Goal: Information Seeking & Learning: Learn about a topic

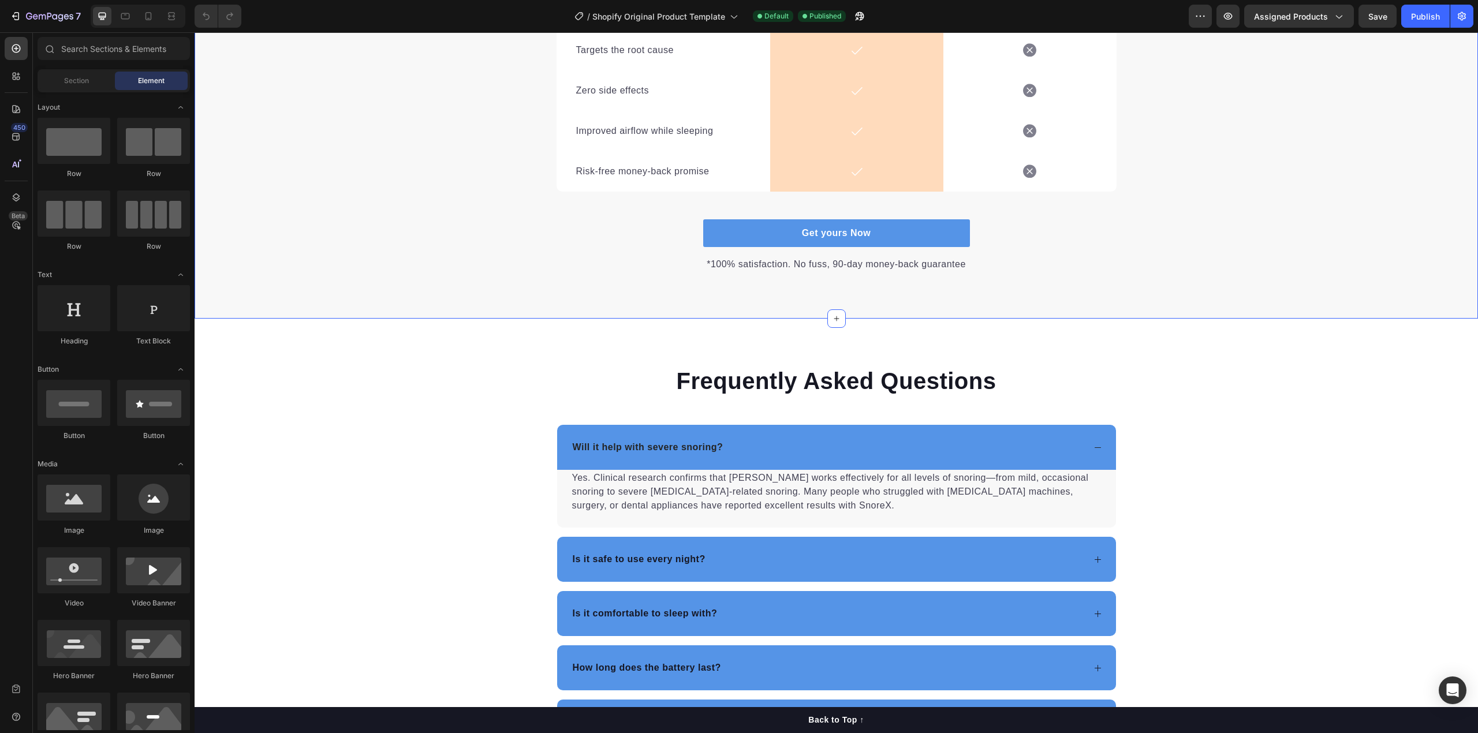
scroll to position [2662, 0]
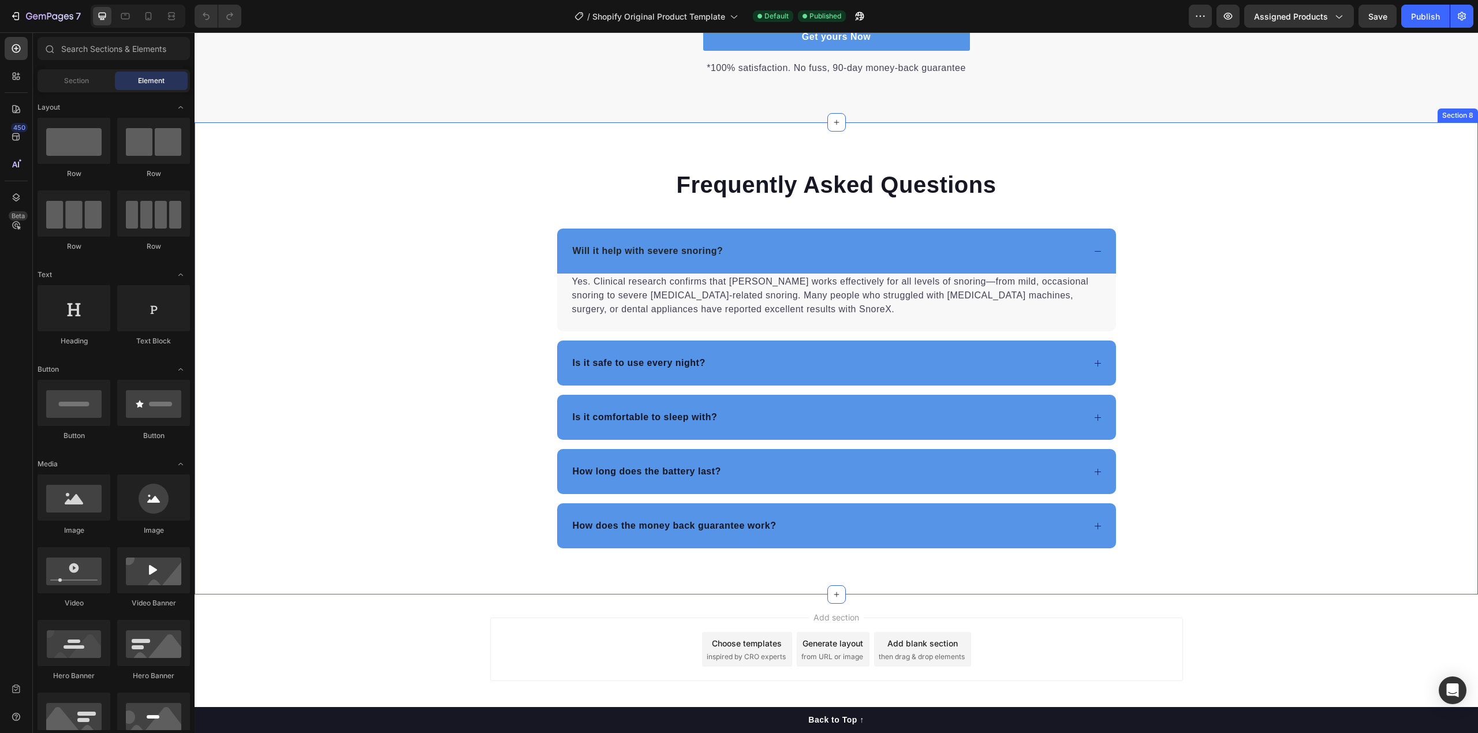
click at [1147, 178] on div "Frequently Asked Questions Heading Will it help with severe snoring? Yes. Clini…" at bounding box center [837, 359] width 1284 height 380
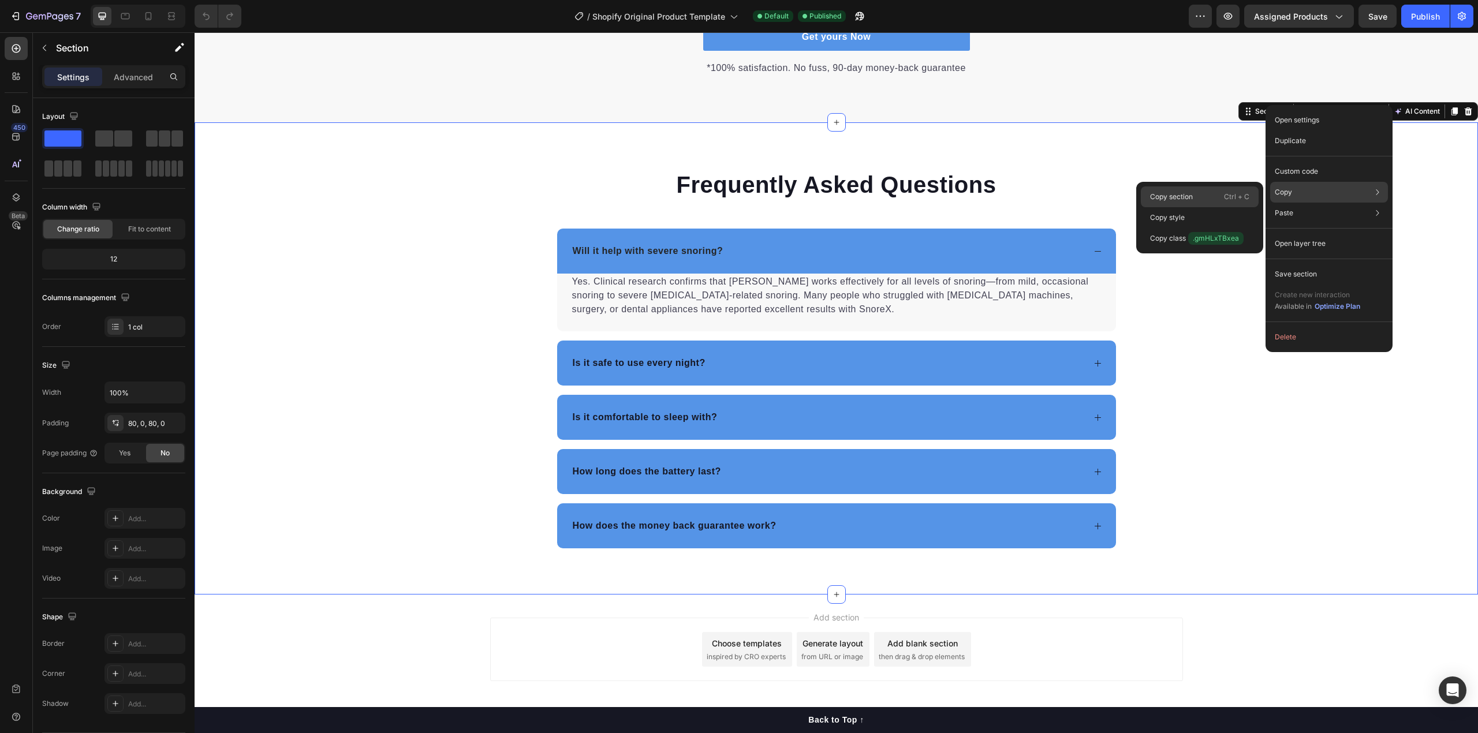
click at [1227, 201] on p "Ctrl + C" at bounding box center [1236, 197] width 25 height 12
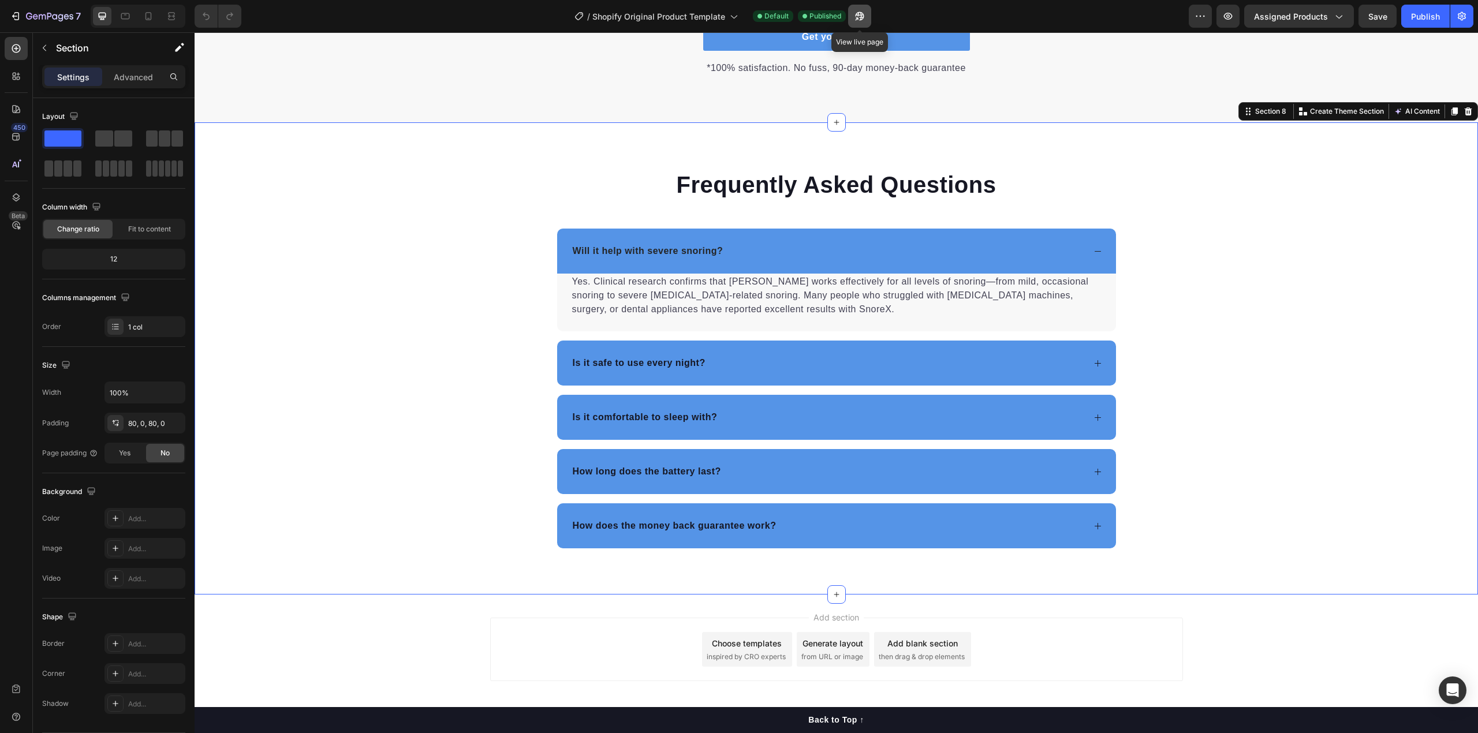
click at [865, 14] on icon "button" at bounding box center [860, 16] width 12 height 12
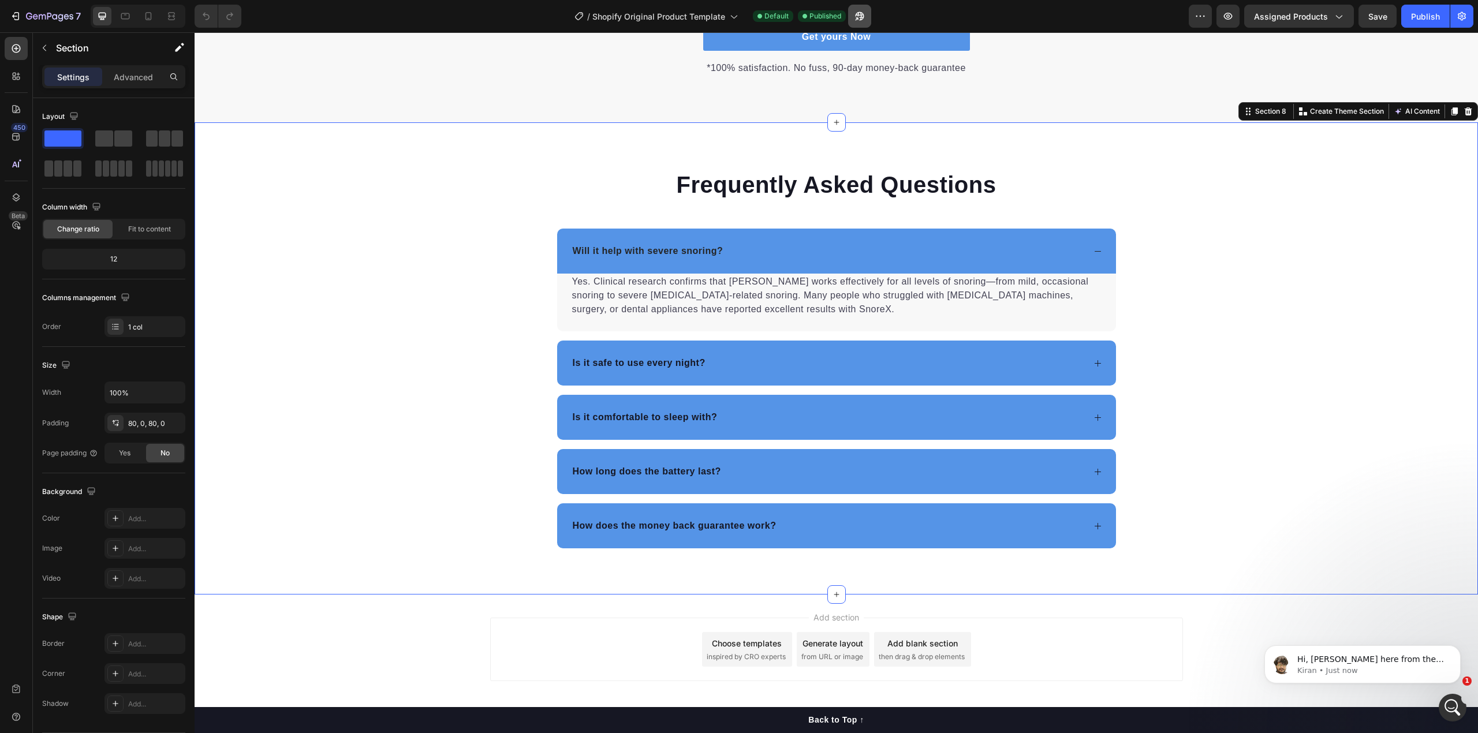
scroll to position [0, 0]
click at [150, 21] on icon at bounding box center [149, 16] width 12 height 12
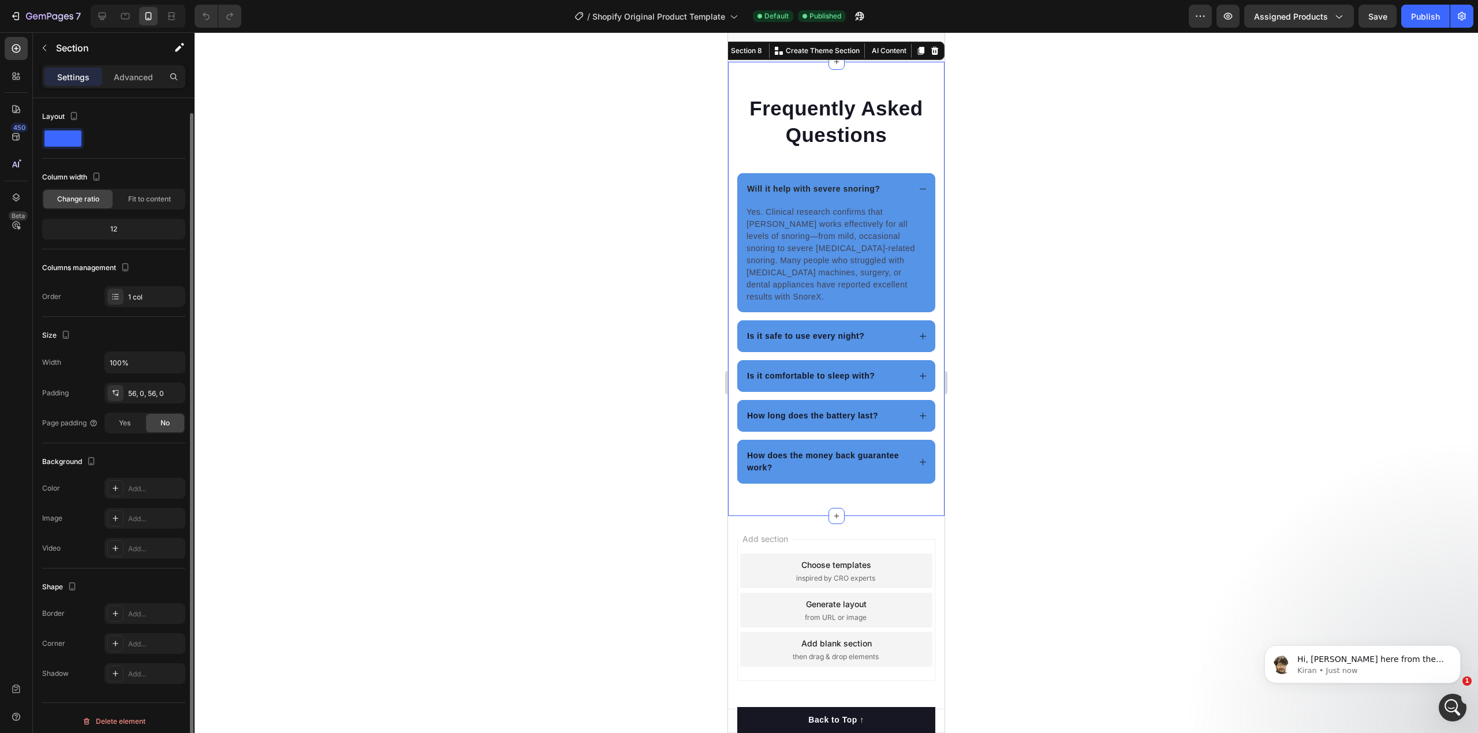
scroll to position [8, 0]
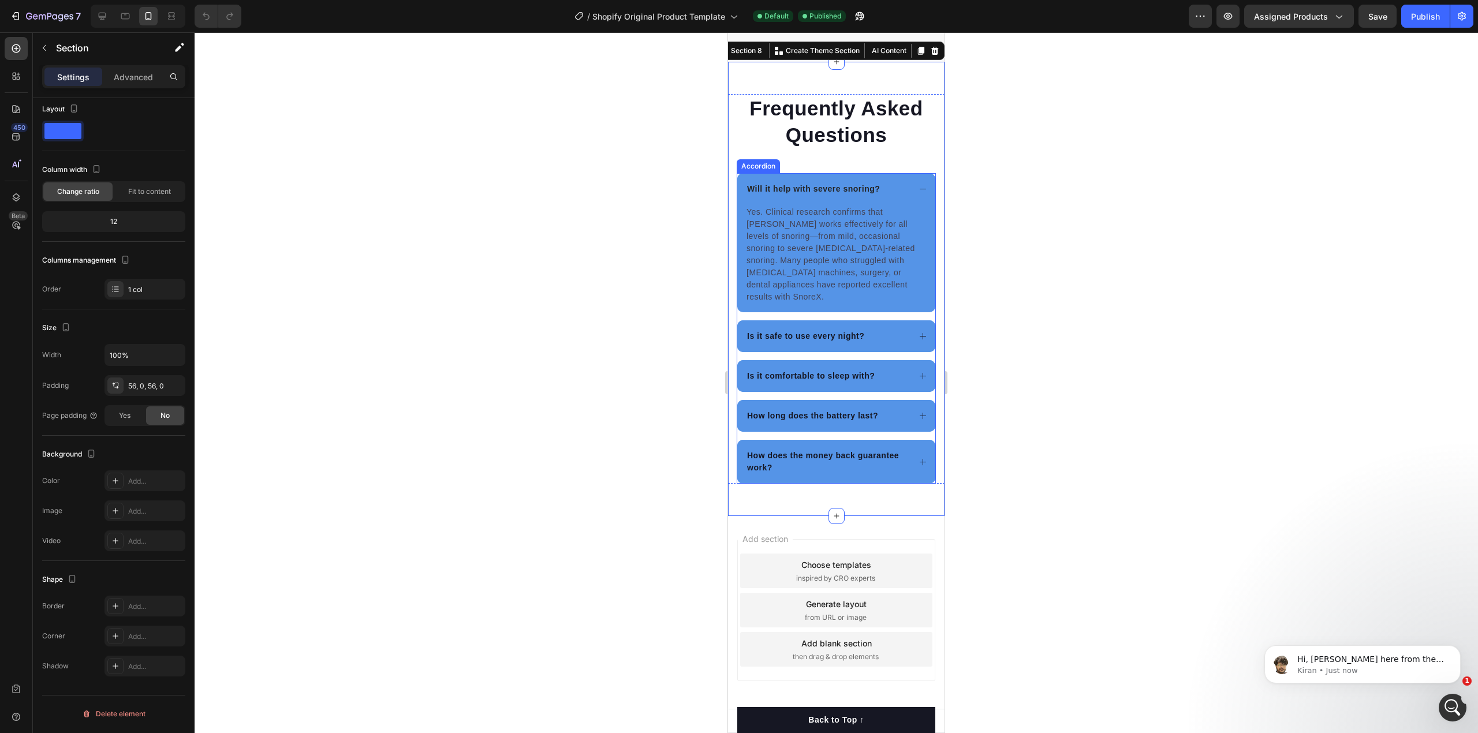
click at [763, 205] on div "Will it help with severe snoring?" at bounding box center [836, 189] width 198 height 32
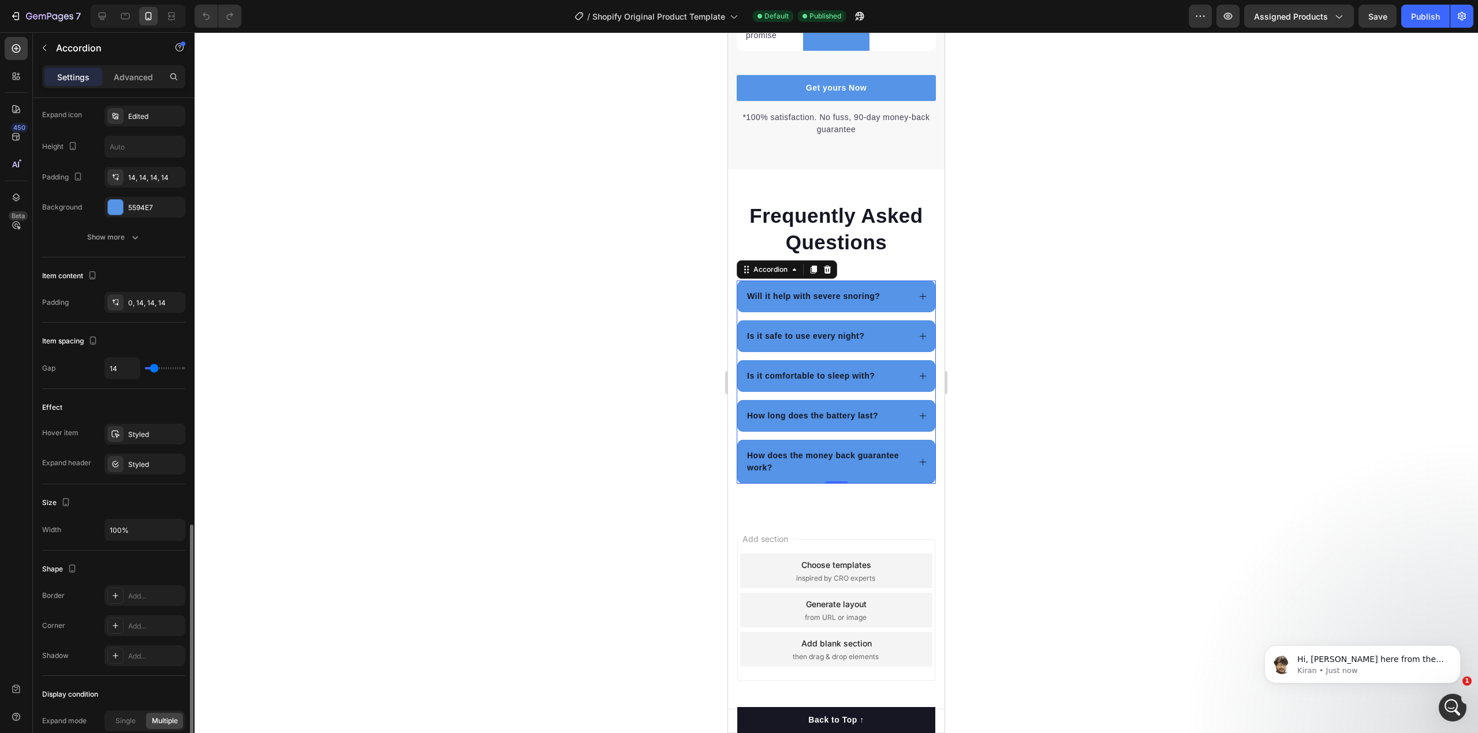
scroll to position [462, 0]
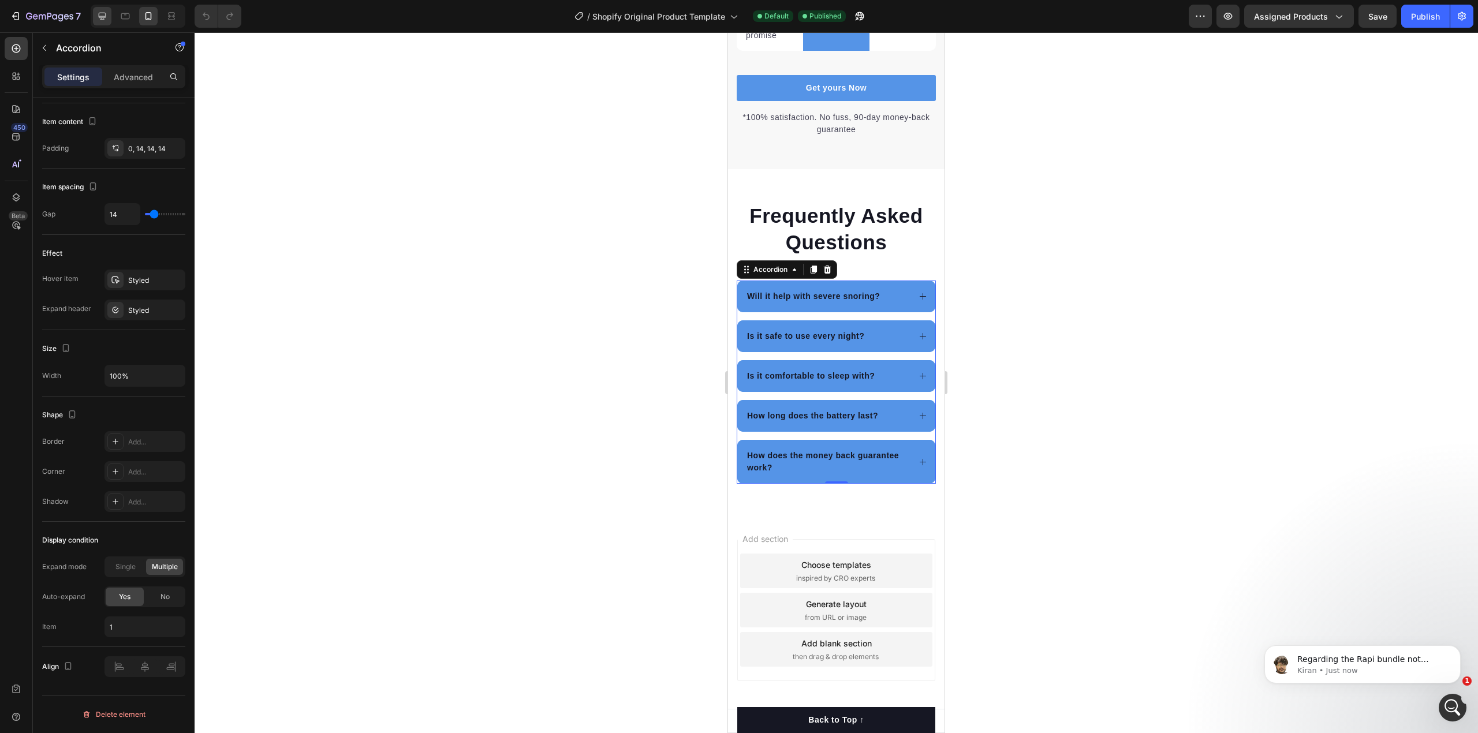
click at [107, 12] on icon at bounding box center [102, 16] width 12 height 12
type input "16"
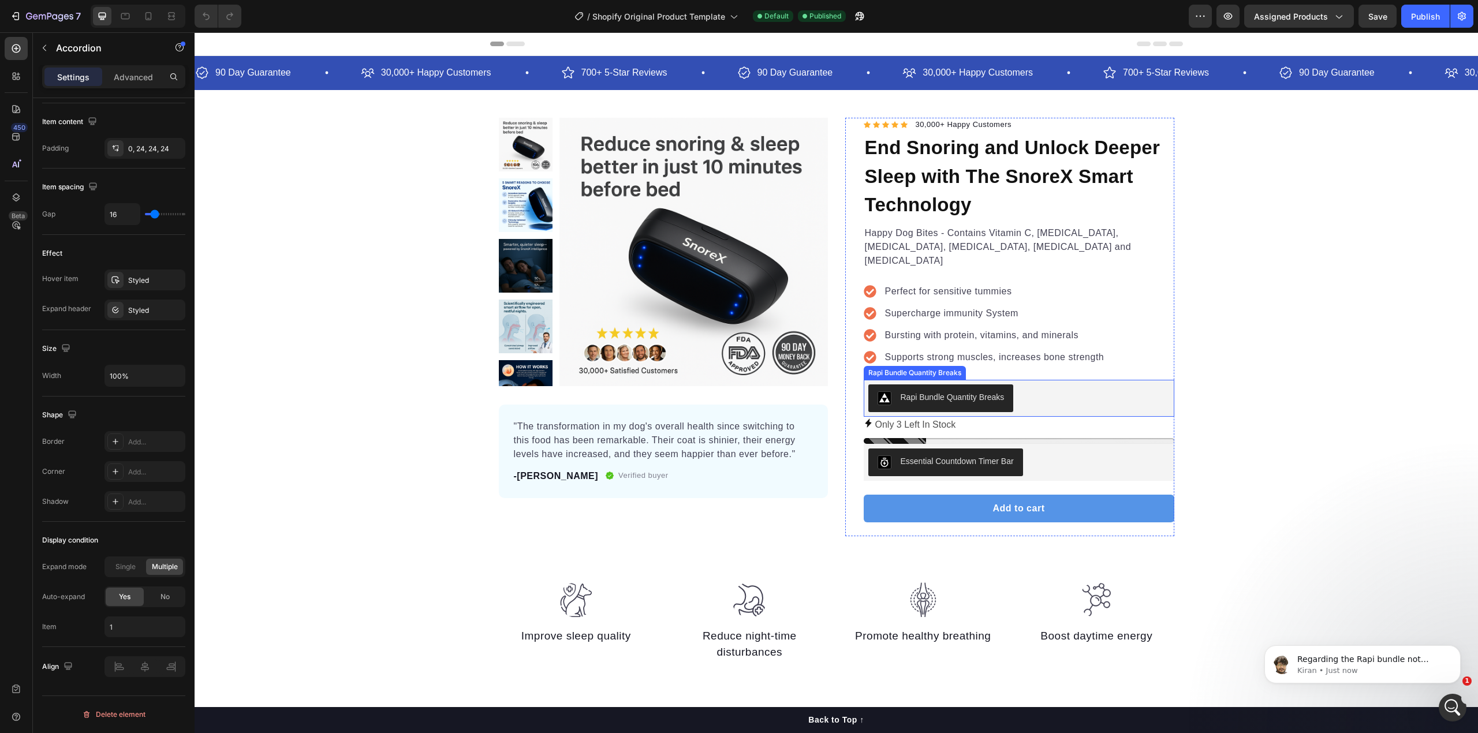
click at [1079, 391] on div "Rapi Bundle Quantity Breaks" at bounding box center [1018, 399] width 301 height 28
